Goal: Transaction & Acquisition: Obtain resource

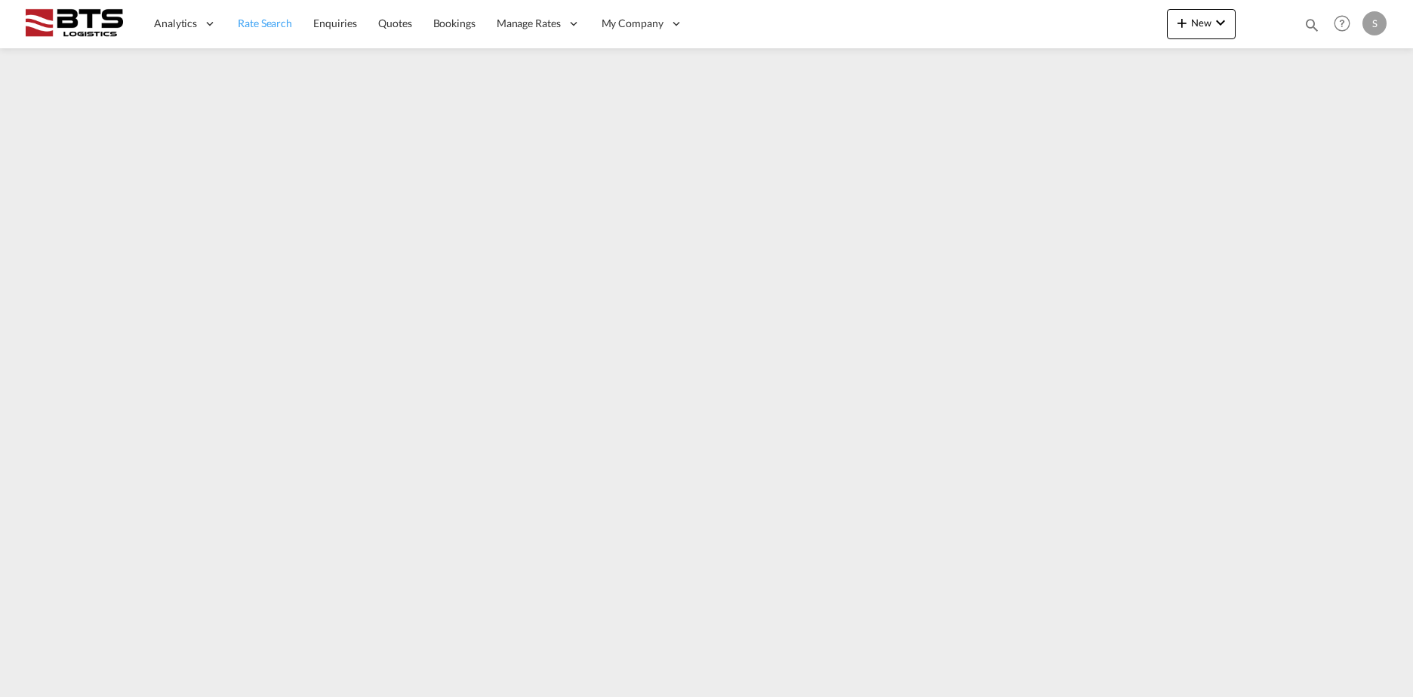
click at [284, 23] on span "Rate Search" at bounding box center [265, 23] width 54 height 13
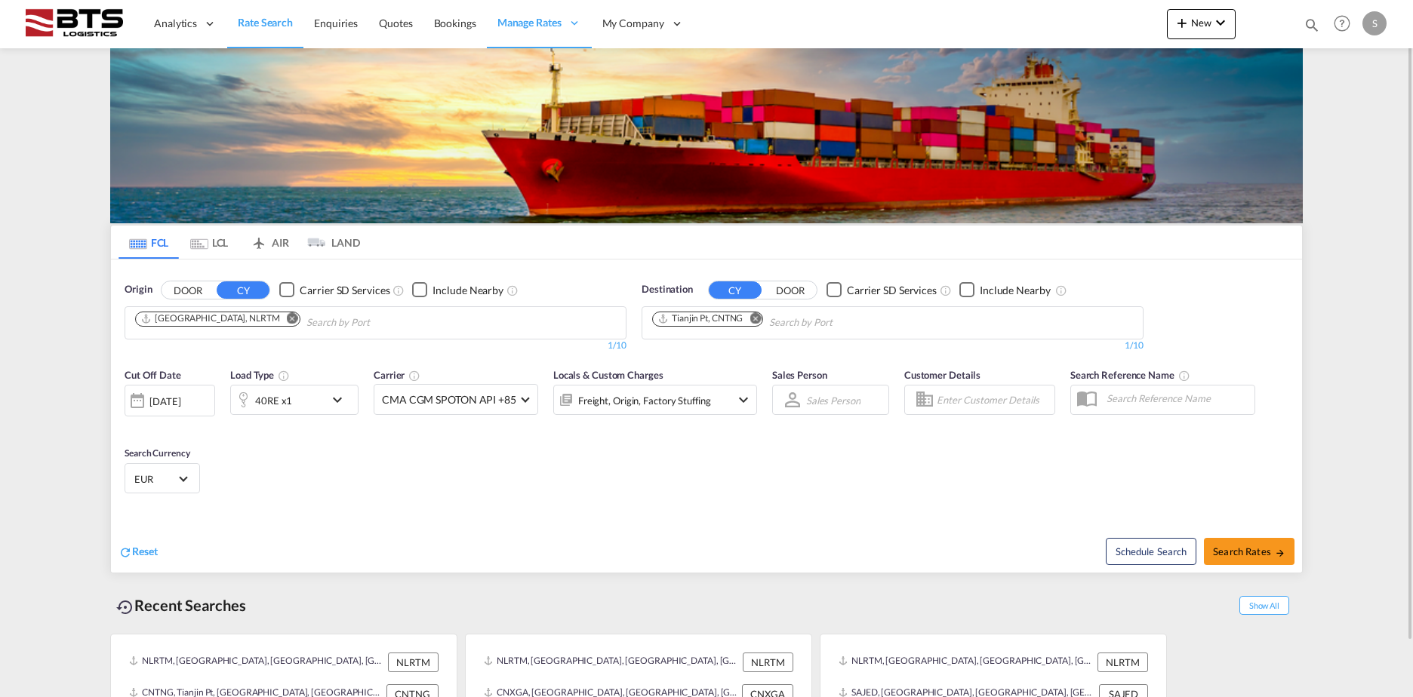
click at [754, 314] on md-icon "Remove" at bounding box center [754, 317] width 11 height 11
type input "jebel ali"
click at [752, 362] on div "[GEOGRAPHIC_DATA] [GEOGRAPHIC_DATA]" at bounding box center [769, 357] width 287 height 45
drag, startPoint x: 180, startPoint y: 297, endPoint x: 261, endPoint y: 332, distance: 88.9
click at [192, 298] on button "DOOR" at bounding box center [187, 289] width 53 height 17
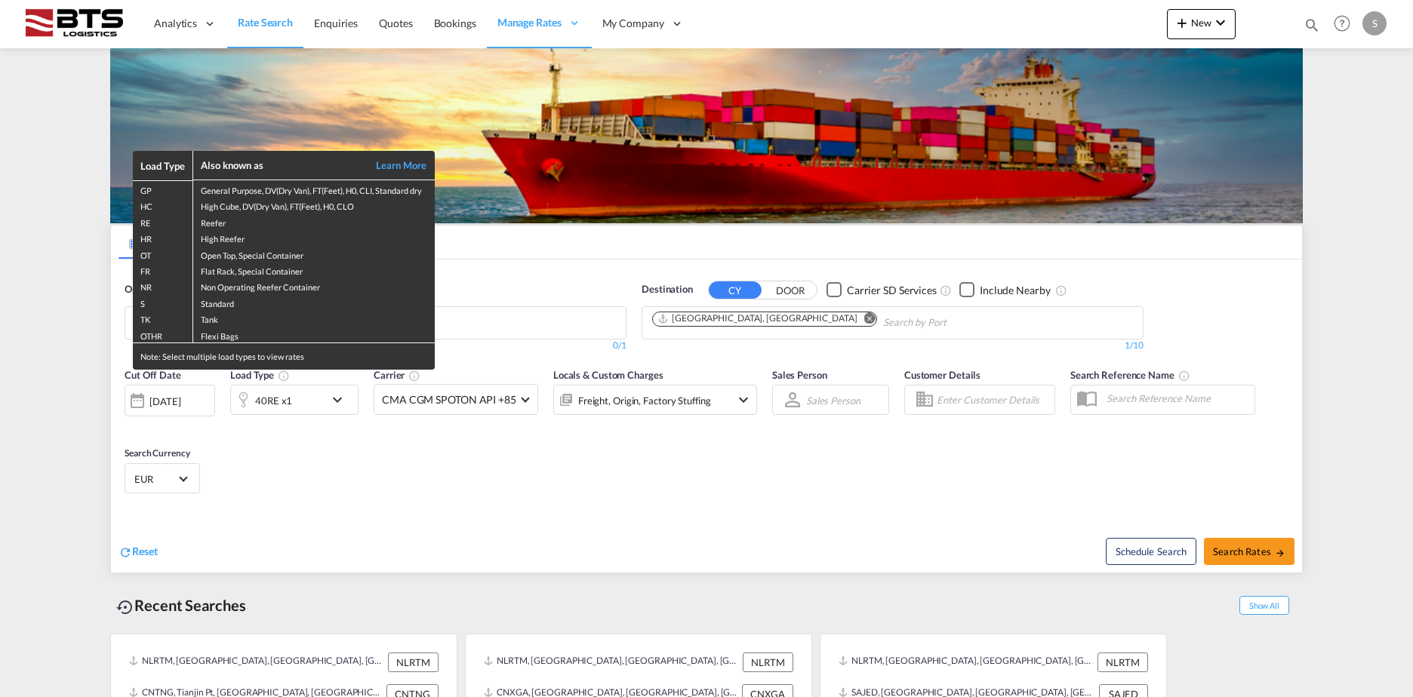
click at [290, 403] on div "Load Type Also known as Learn More GP General Purpose, DV(Dry Van), FT(Feet), H…" at bounding box center [706, 348] width 1413 height 697
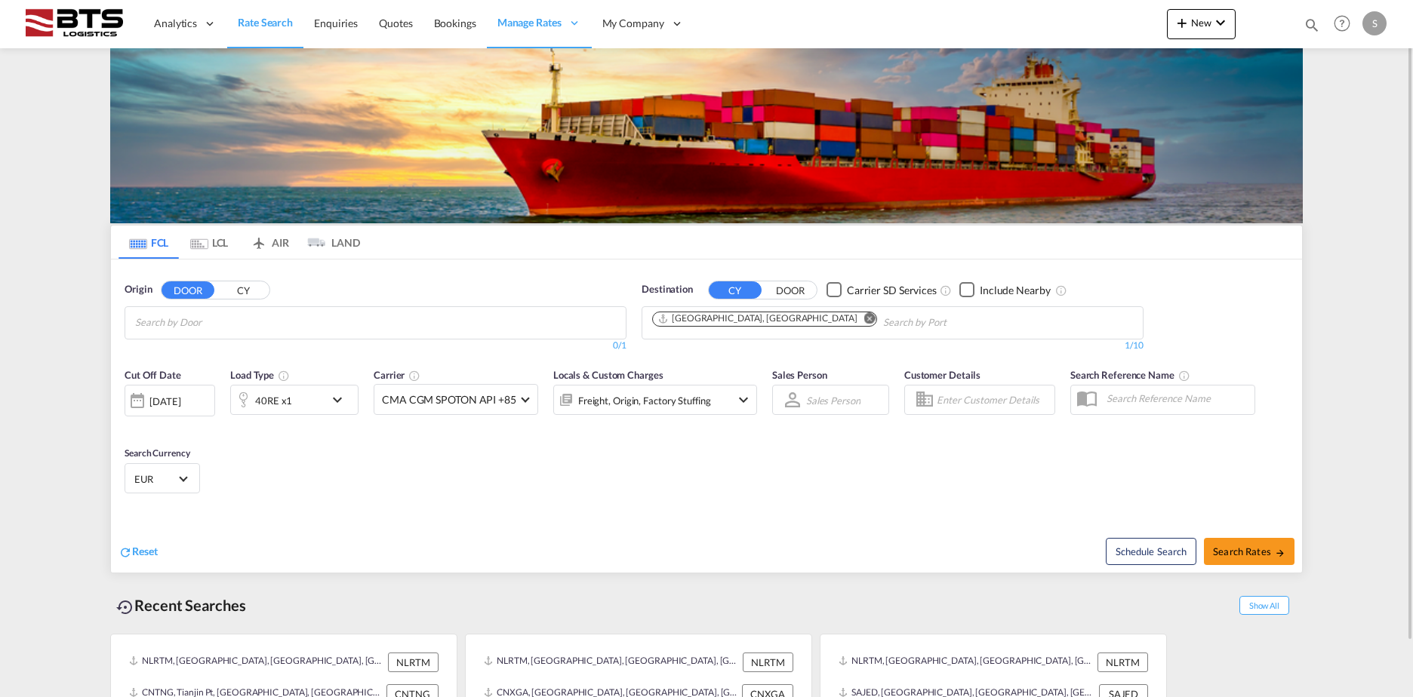
click at [309, 500] on div "Cut Off Date [DATE] [DATE] Load Type 40RE x1 Carrier CMA CGM SPOTON API +85 Onl…" at bounding box center [706, 433] width 1191 height 147
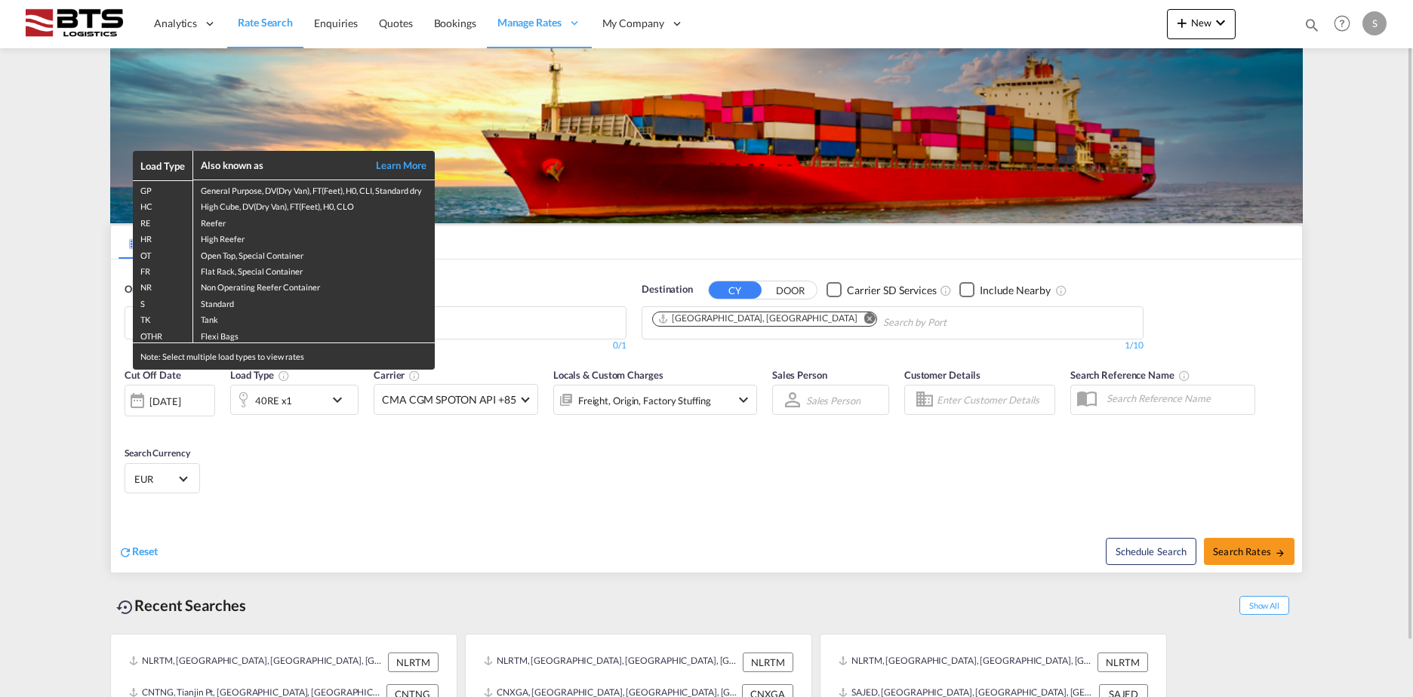
click at [492, 534] on div "Load Type Also known as Learn More GP General Purpose, DV(Dry Van), FT(Feet), H…" at bounding box center [706, 348] width 1413 height 697
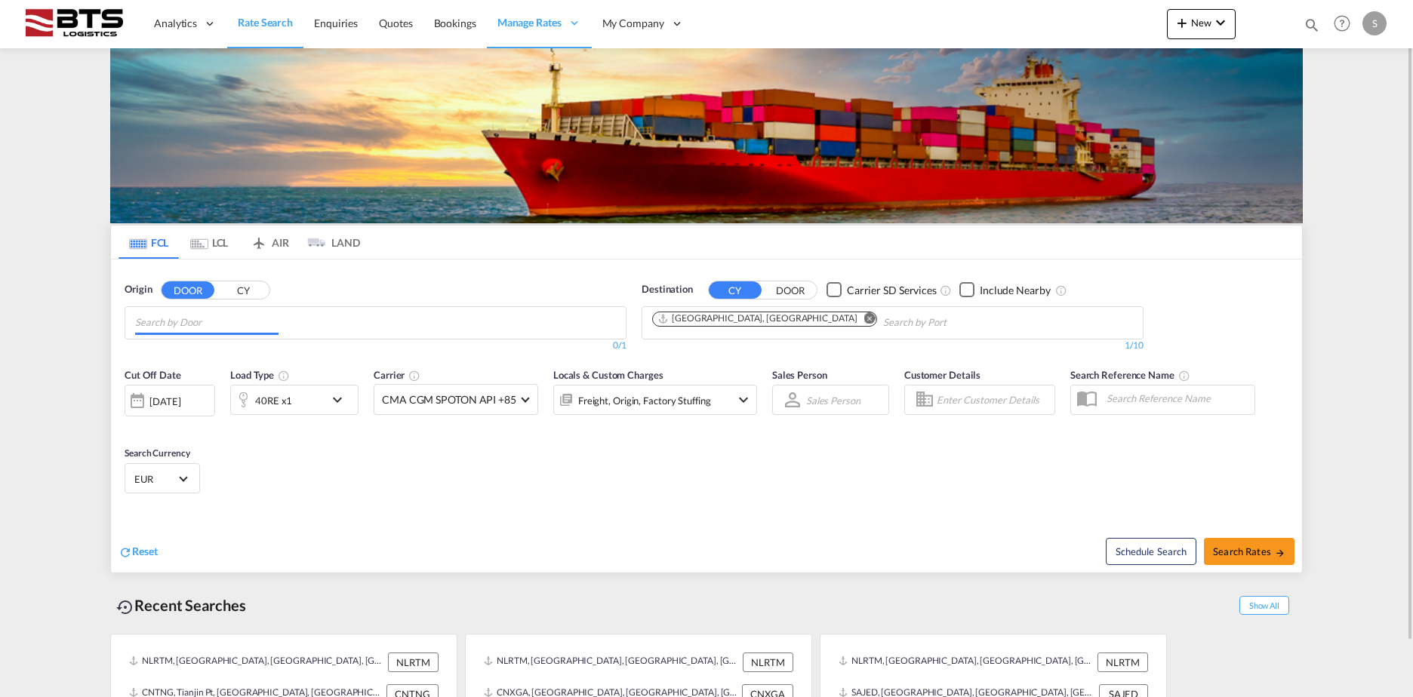
click at [278, 319] on input "Chips input." at bounding box center [206, 323] width 143 height 24
type input "[GEOGRAPHIC_DATA]"
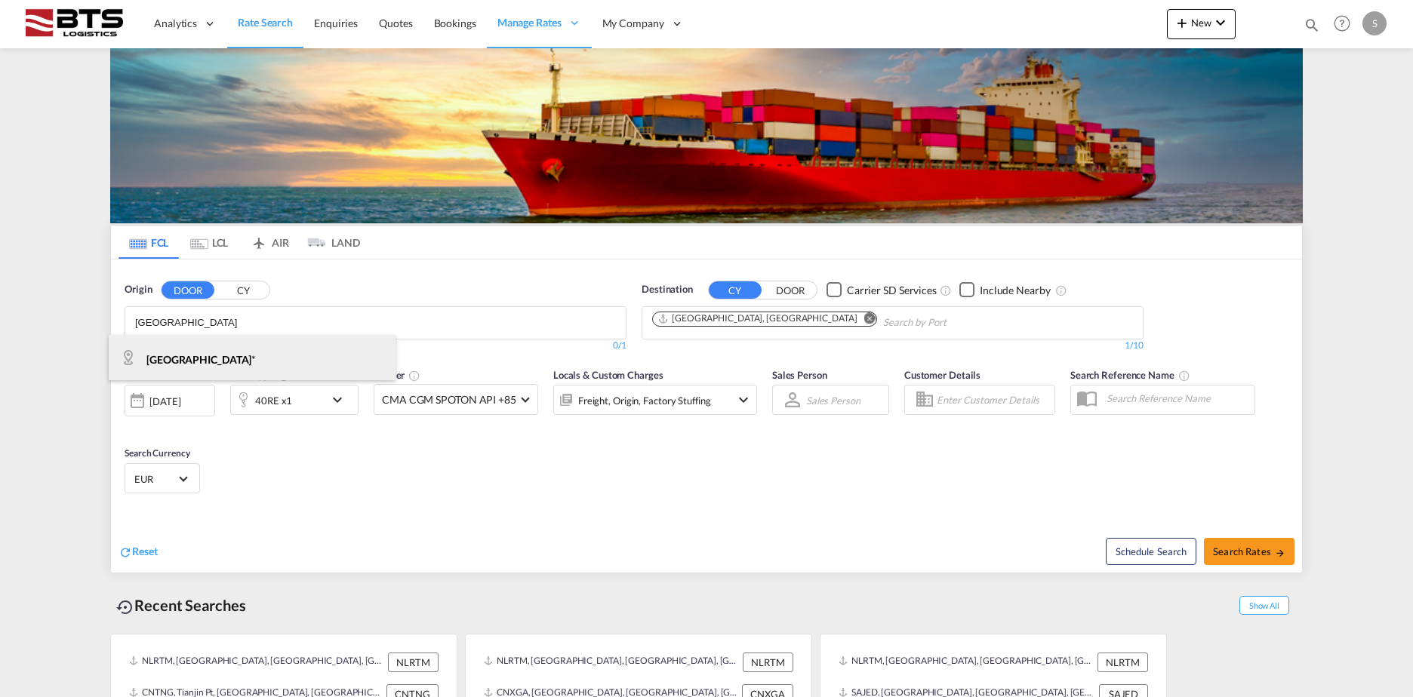
click at [227, 359] on div "[GEOGRAPHIC_DATA] * [GEOGRAPHIC_DATA]-" at bounding box center [252, 357] width 287 height 45
click at [364, 484] on div "Cut Off Date [DATE] [DATE] Load Type 40RE x1 Carrier CMA CGM SPOTON API +85 Onl…" at bounding box center [706, 433] width 1191 height 147
click at [257, 316] on md-icon "Remove" at bounding box center [262, 317] width 11 height 11
type input "[GEOGRAPHIC_DATA]"
click at [245, 291] on button "CY" at bounding box center [243, 289] width 53 height 17
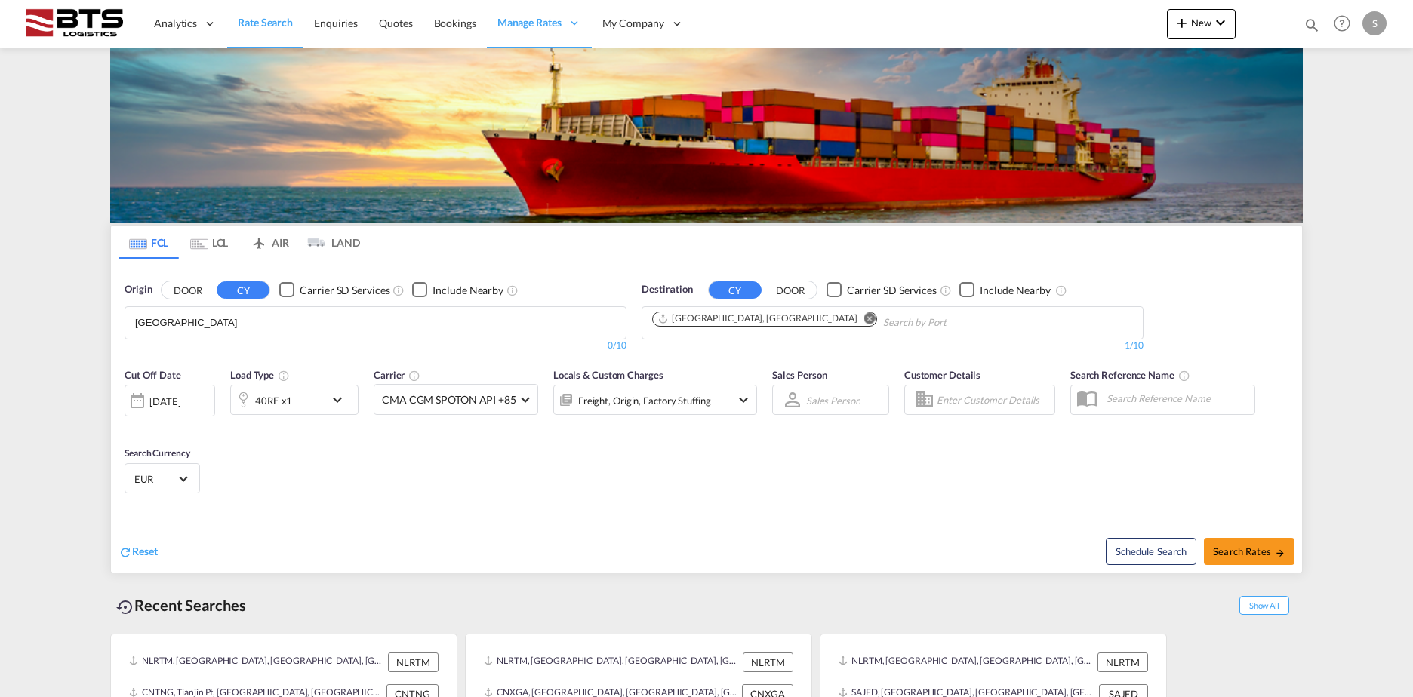
click at [200, 324] on body "Analytics Reports Dashboard Rate Search Enquiries Quotes Bookings" at bounding box center [706, 348] width 1413 height 697
click at [195, 403] on div "[GEOGRAPHIC_DATA] [GEOGRAPHIC_DATA] NLRTM" at bounding box center [252, 425] width 287 height 45
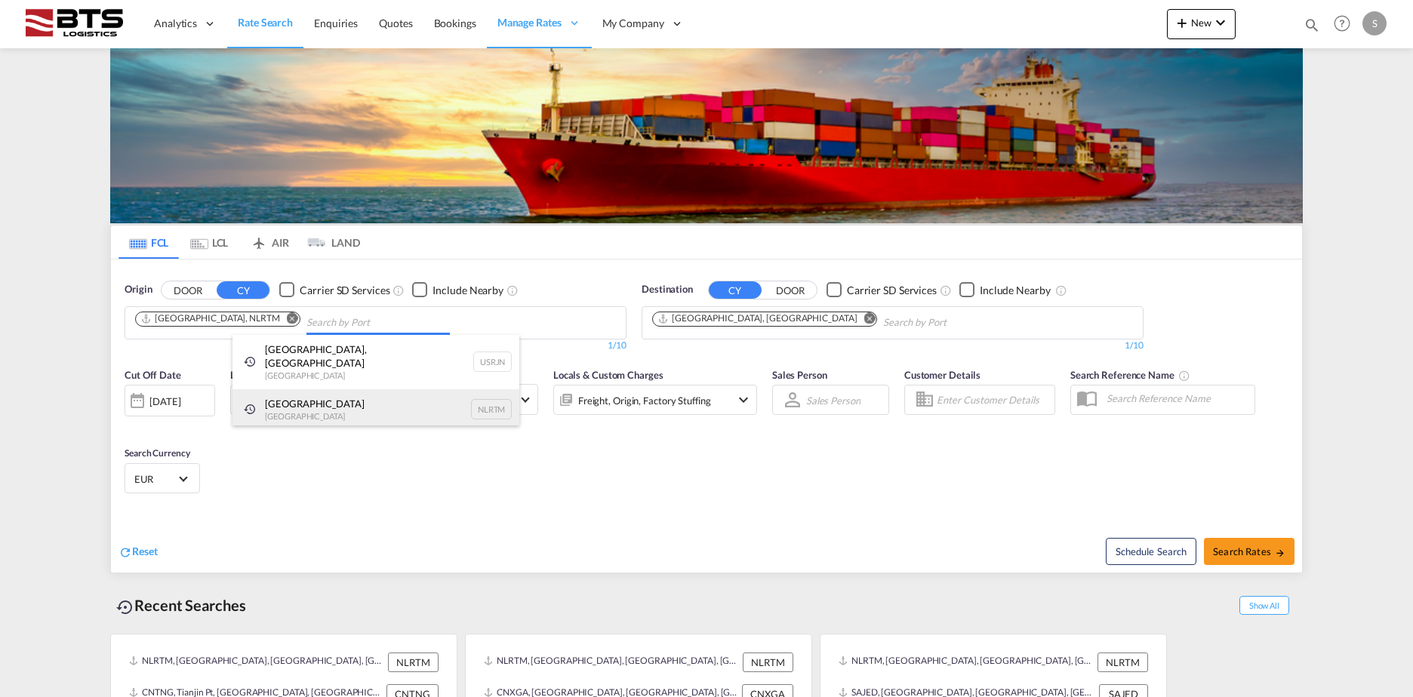
click at [299, 398] on div "[GEOGRAPHIC_DATA] [GEOGRAPHIC_DATA] NLRTM" at bounding box center [375, 409] width 287 height 41
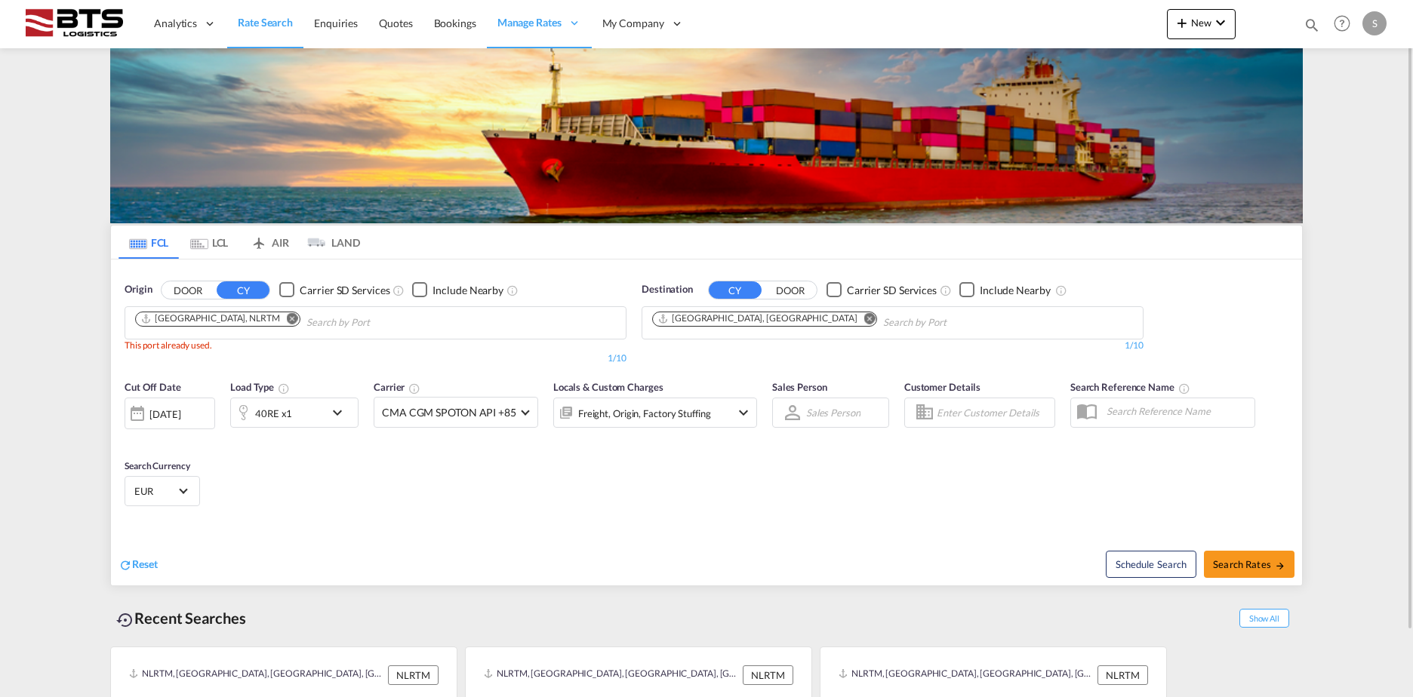
click at [296, 414] on div "40RE x1" at bounding box center [278, 413] width 94 height 30
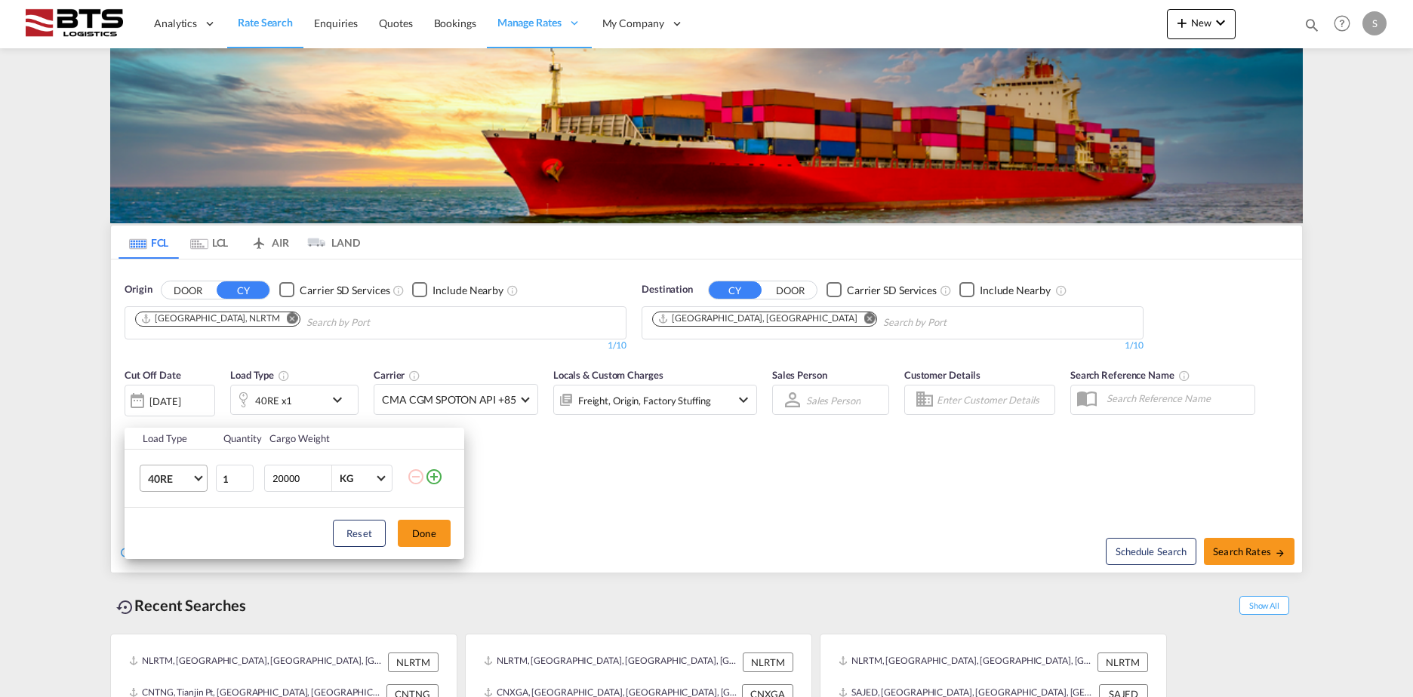
click at [177, 475] on span "40RE" at bounding box center [170, 479] width 44 height 15
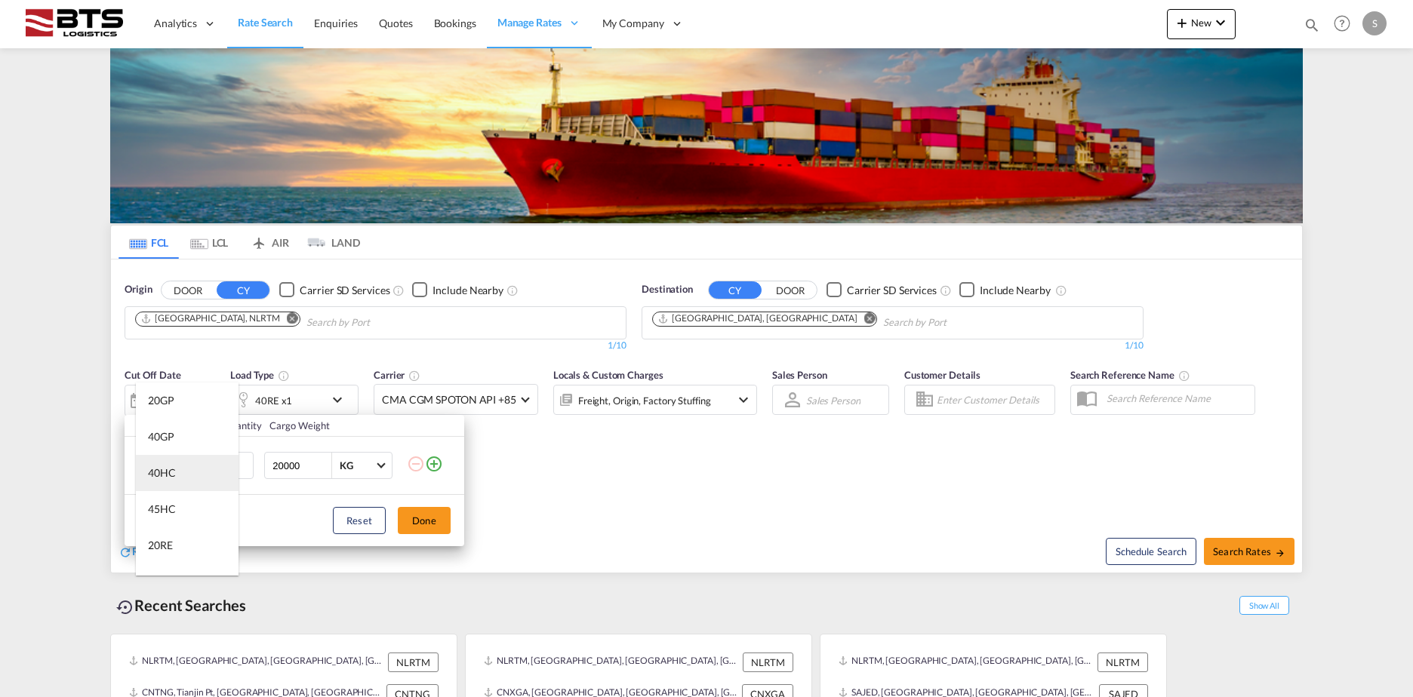
click at [171, 474] on div "40HC" at bounding box center [162, 473] width 28 height 15
click at [417, 518] on button "Done" at bounding box center [424, 520] width 53 height 27
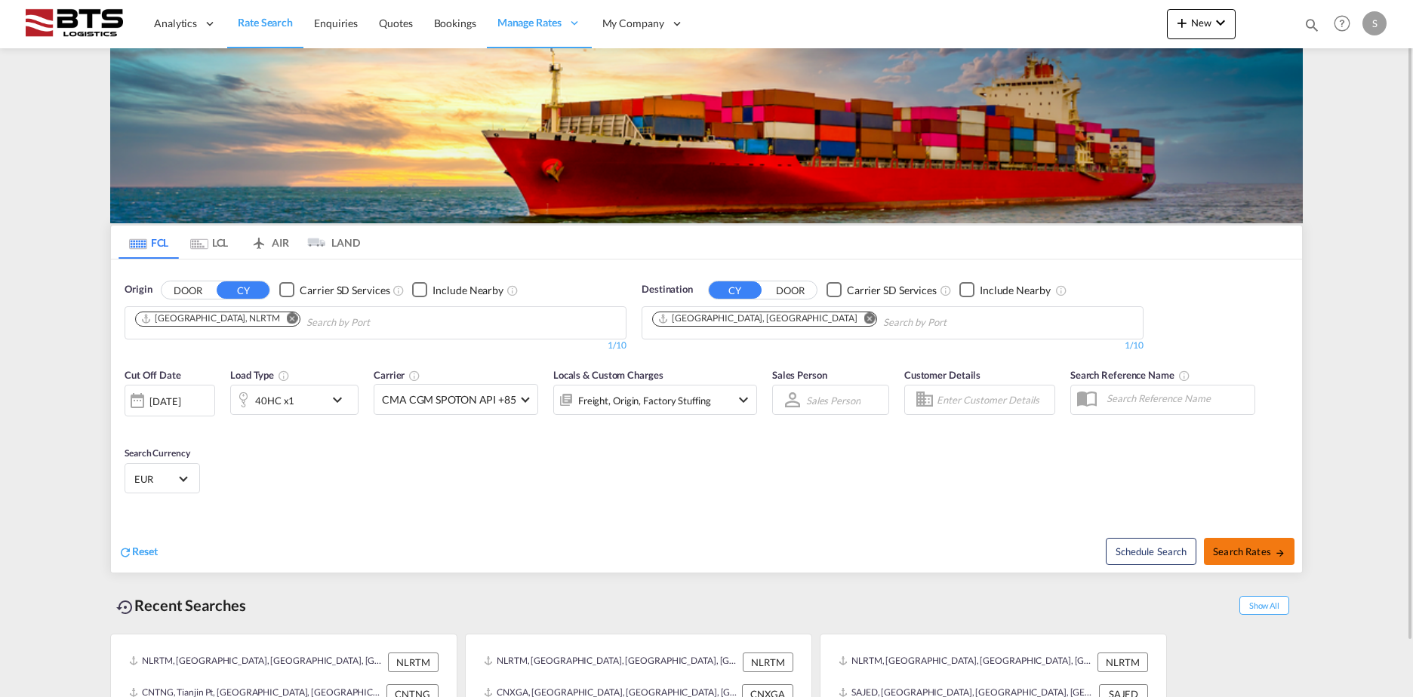
click at [1270, 546] on span "Search Rates" at bounding box center [1249, 552] width 72 height 12
type input "NLRTM to AEJEA / [DATE]"
